Goal: Task Accomplishment & Management: Manage account settings

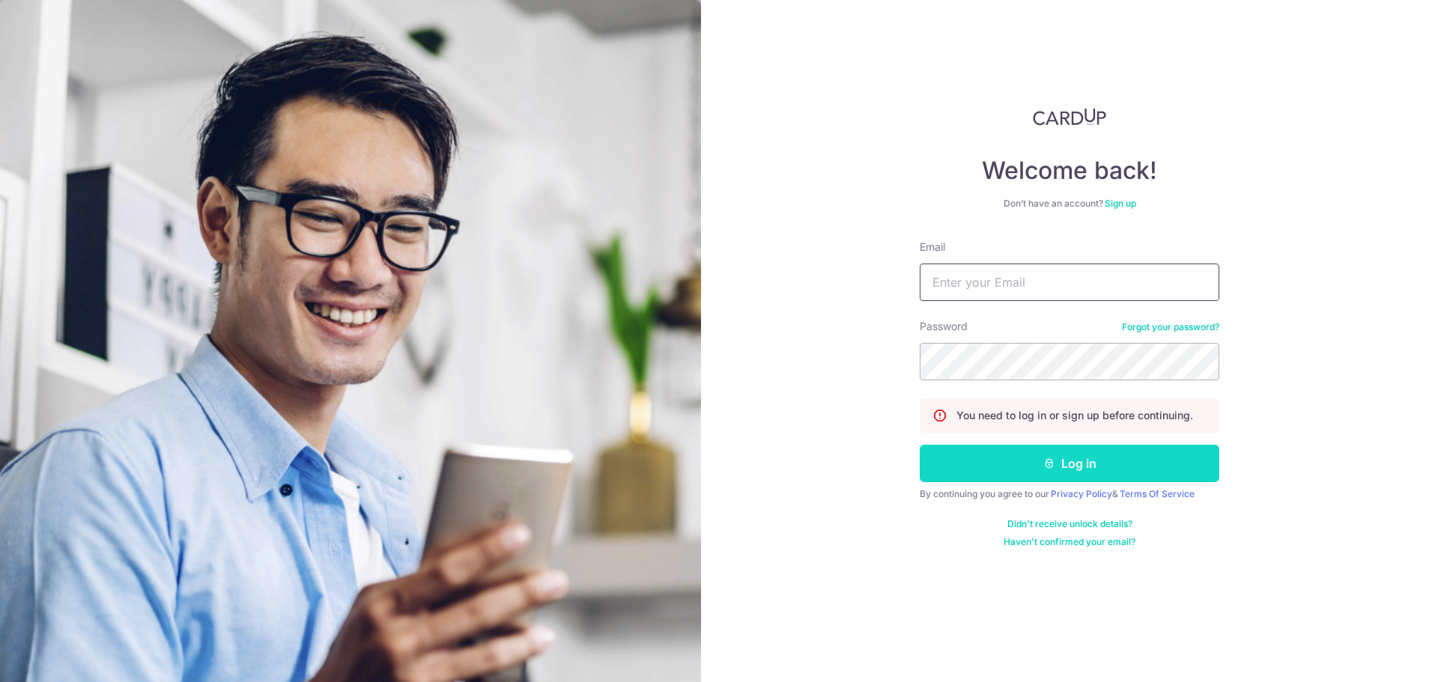
type input "[PERSON_NAME][EMAIL_ADDRESS][PERSON_NAME][DOMAIN_NAME]"
click at [1040, 470] on button "Log in" at bounding box center [1070, 463] width 300 height 37
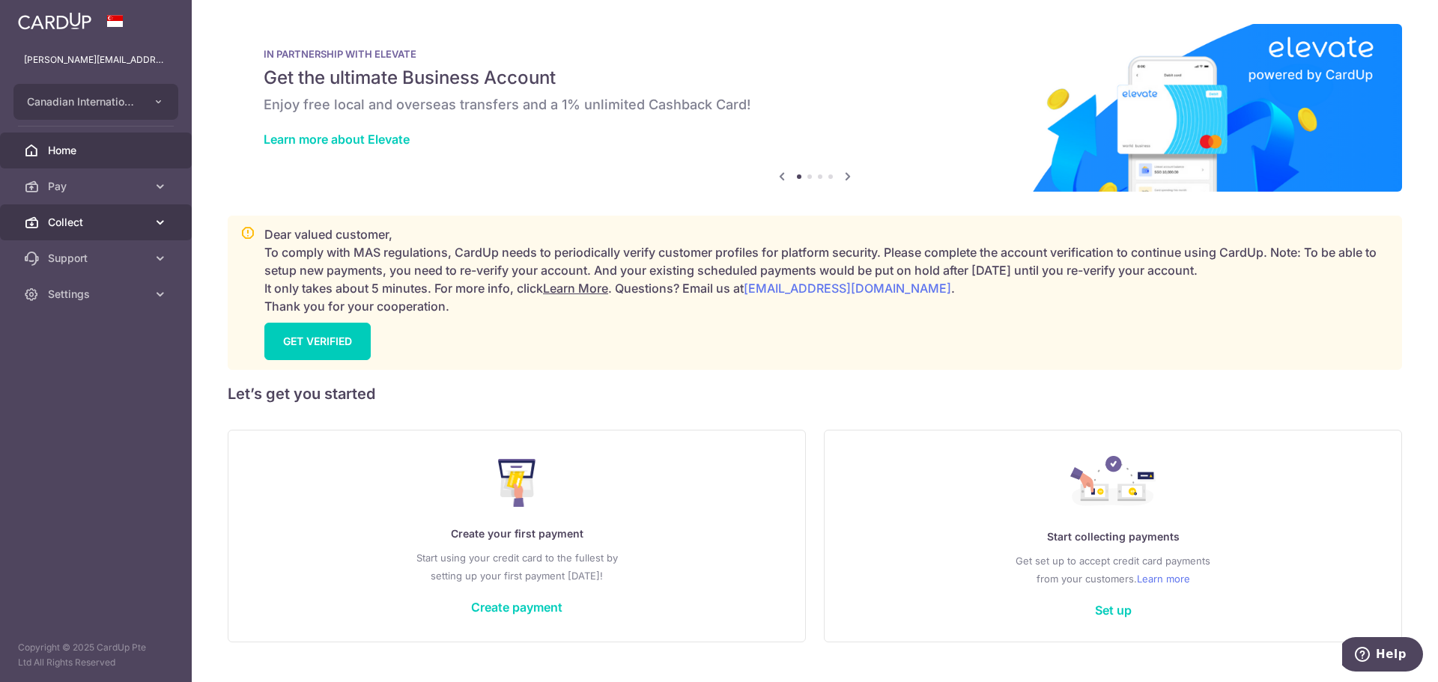
click at [108, 222] on span "Collect" at bounding box center [97, 222] width 99 height 15
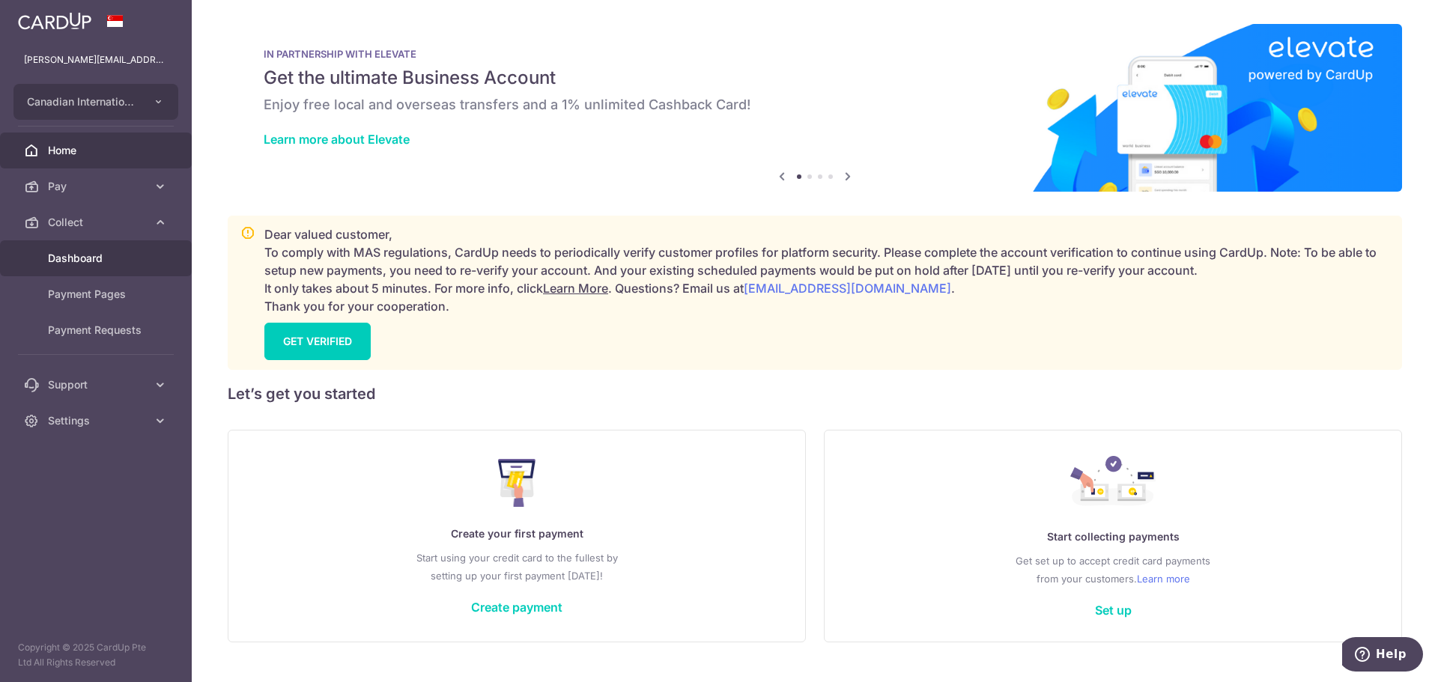
click at [102, 255] on span "Dashboard" at bounding box center [97, 258] width 99 height 15
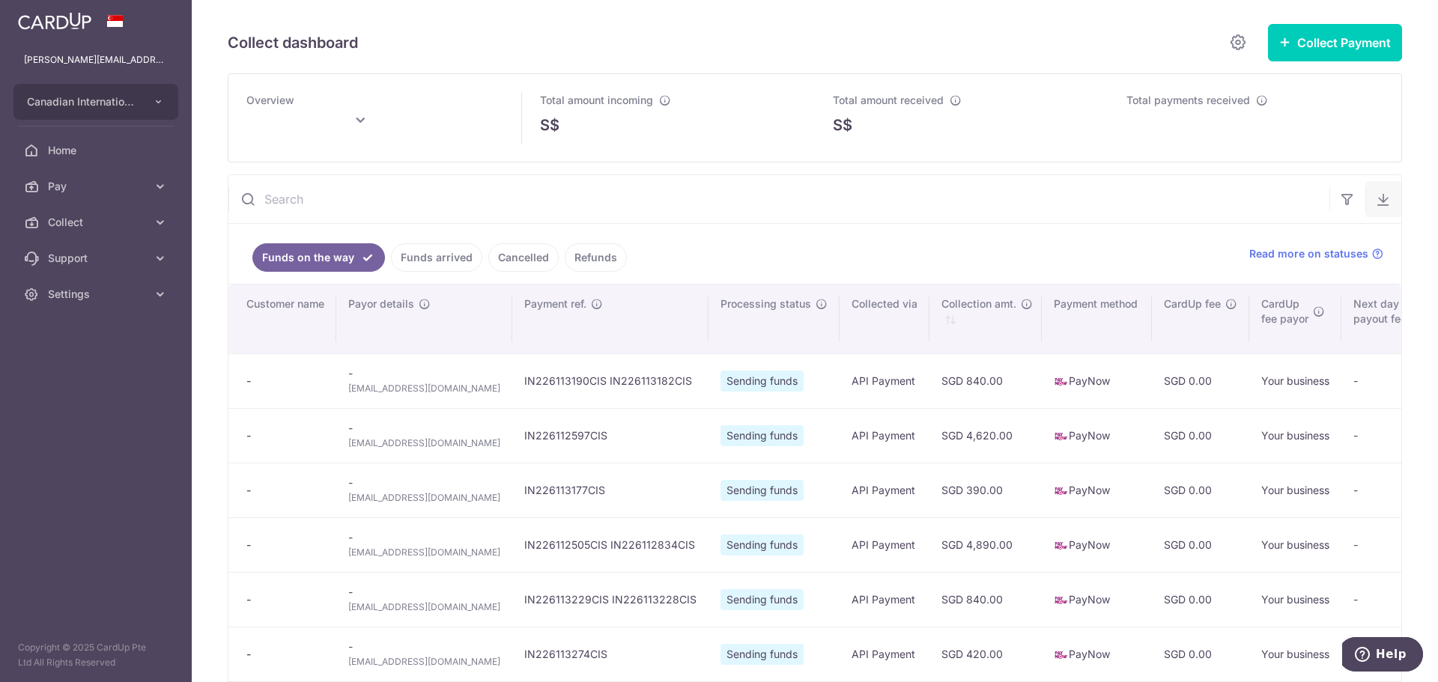
click at [1380, 207] on button "button" at bounding box center [1383, 199] width 36 height 36
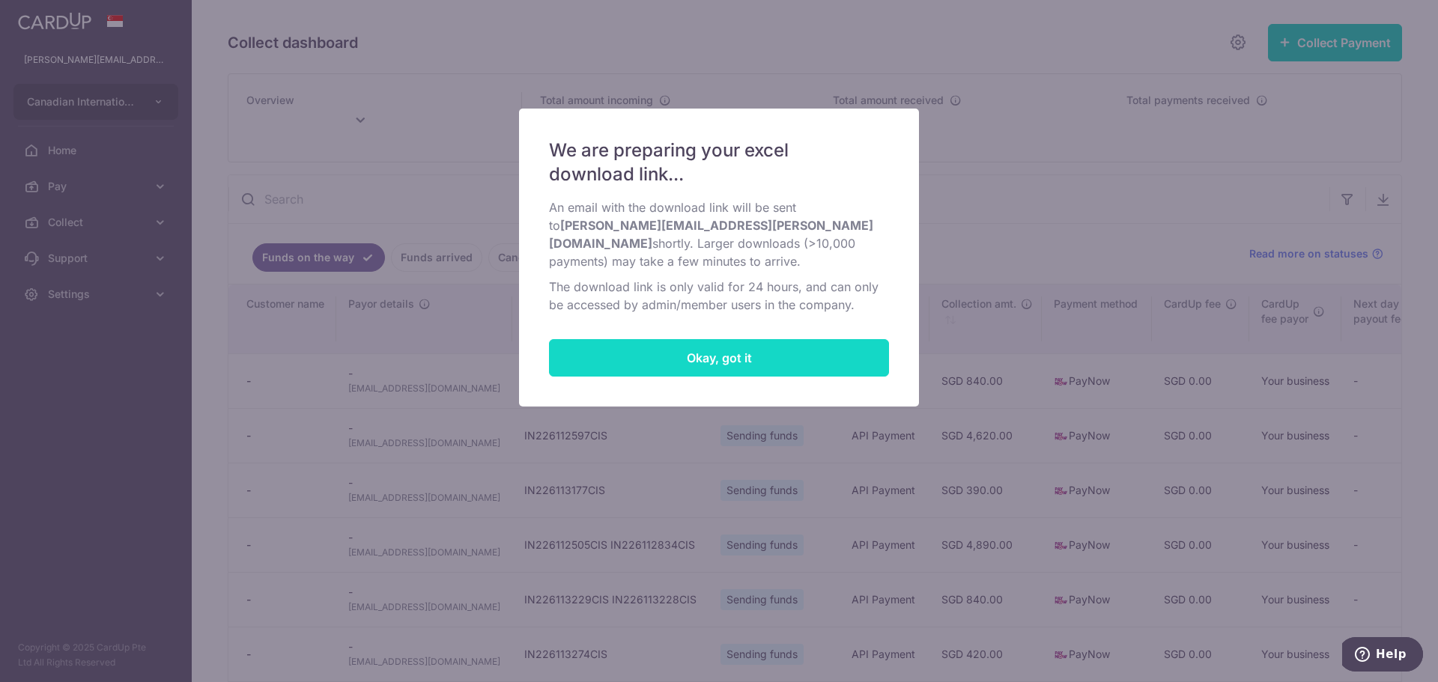
click at [850, 339] on button "Okay, got it" at bounding box center [719, 357] width 340 height 37
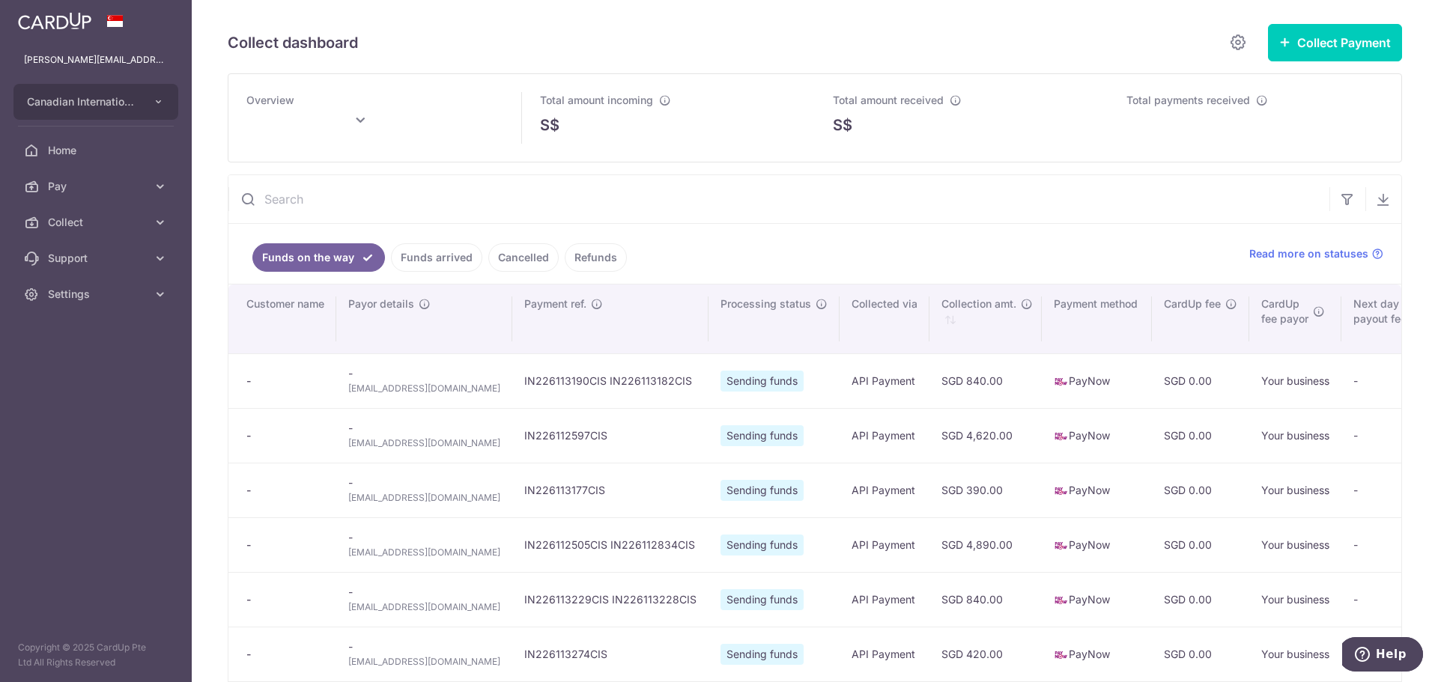
type input "[DATE]"
